Goal: Navigation & Orientation: Find specific page/section

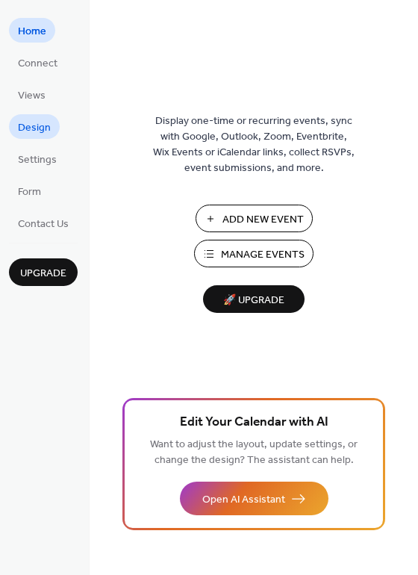
click at [49, 122] on span "Design" at bounding box center [34, 128] width 33 height 16
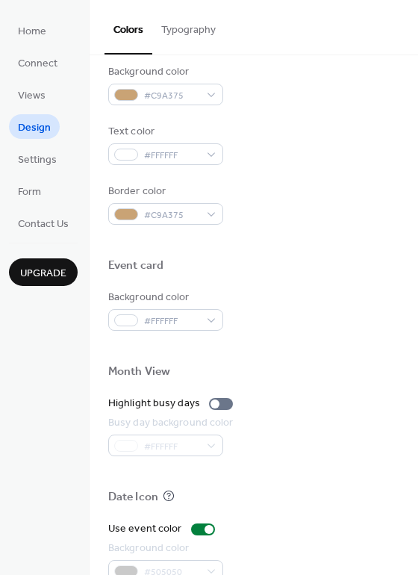
scroll to position [639, 0]
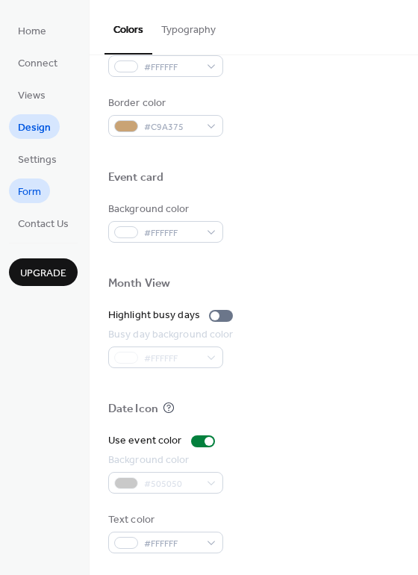
click at [39, 192] on span "Form" at bounding box center [29, 192] width 23 height 16
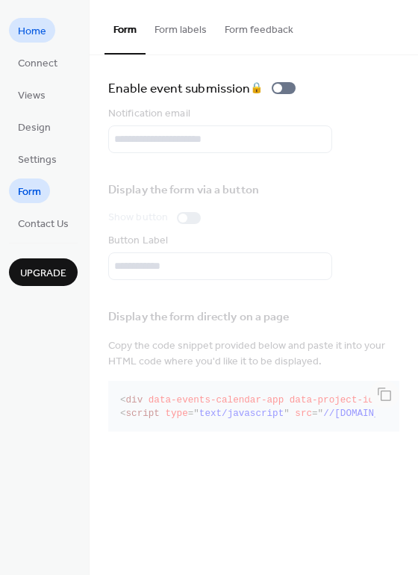
click at [36, 29] on span "Home" at bounding box center [32, 32] width 28 height 16
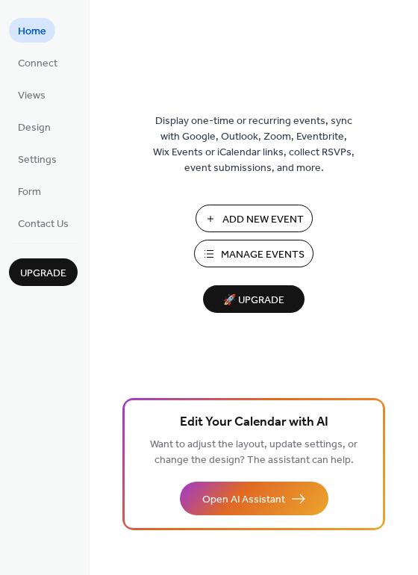
click at [280, 302] on span "🚀 Upgrade" at bounding box center [254, 301] width 84 height 20
